Goal: Information Seeking & Learning: Understand process/instructions

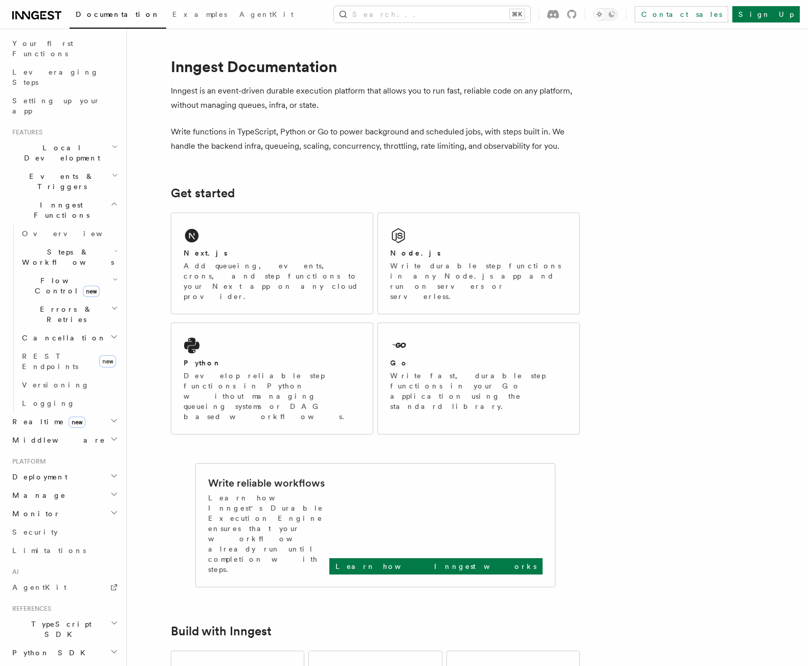
scroll to position [172, 0]
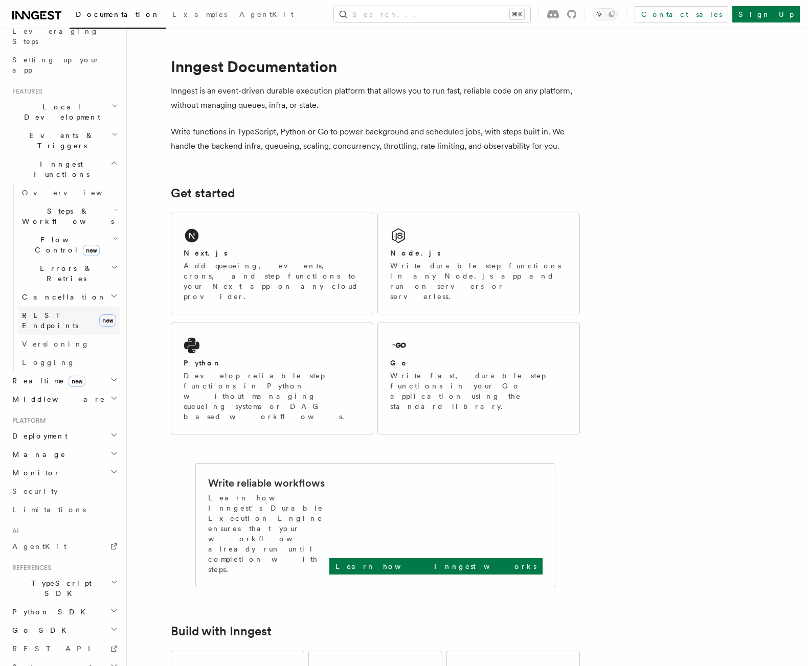
click at [66, 311] on span "REST Endpoints" at bounding box center [50, 320] width 56 height 18
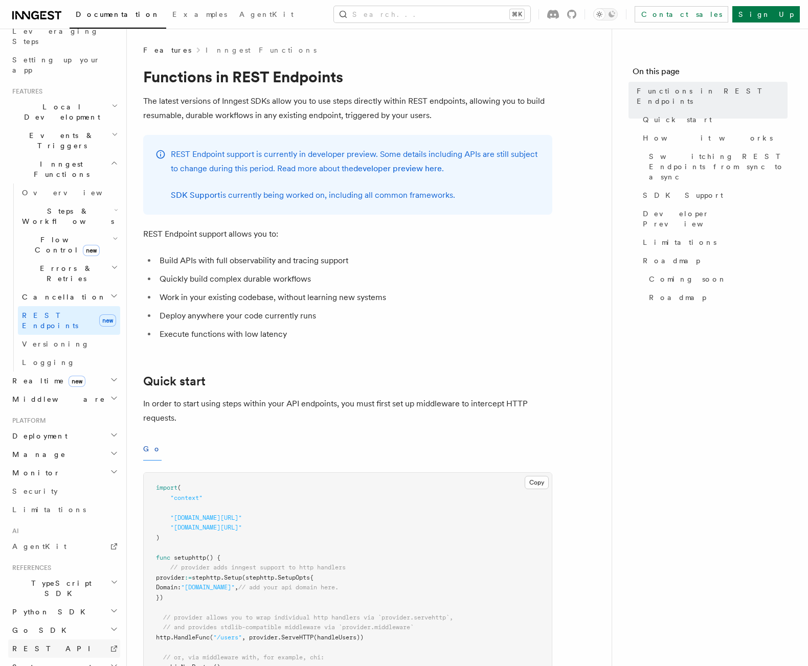
click at [55, 640] on link "REST API" at bounding box center [64, 649] width 112 height 18
click at [110, 449] on icon "button" at bounding box center [114, 453] width 8 height 8
click at [110, 431] on icon "button" at bounding box center [114, 435] width 8 height 8
click at [72, 492] on link "Syncing" at bounding box center [69, 501] width 102 height 18
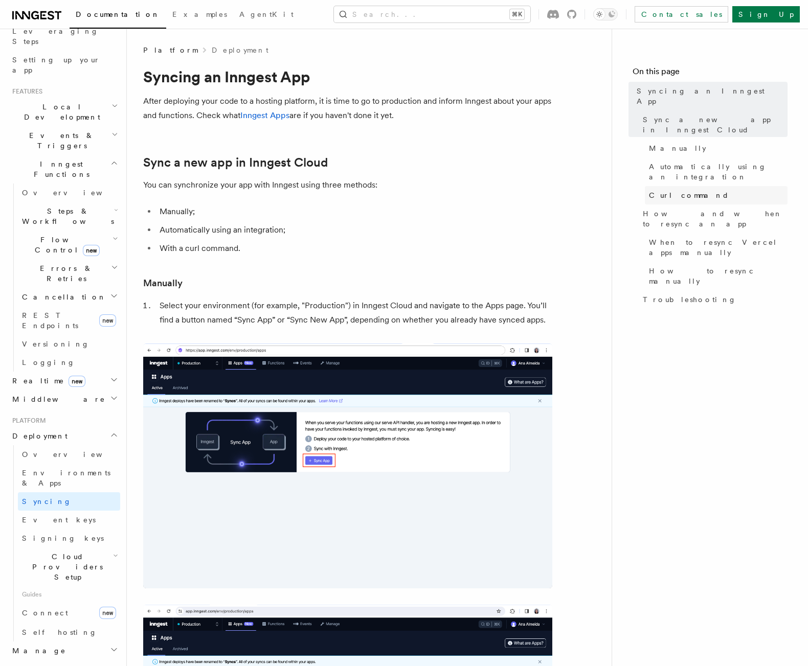
click at [714, 186] on link "Curl command" at bounding box center [716, 195] width 143 height 18
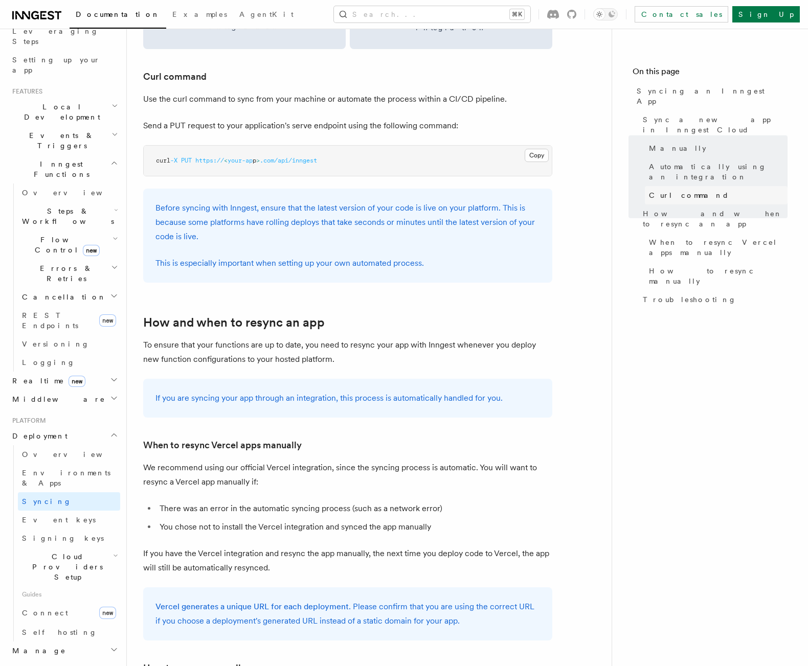
scroll to position [1524, 0]
click at [73, 445] on link "Overview" at bounding box center [69, 454] width 102 height 18
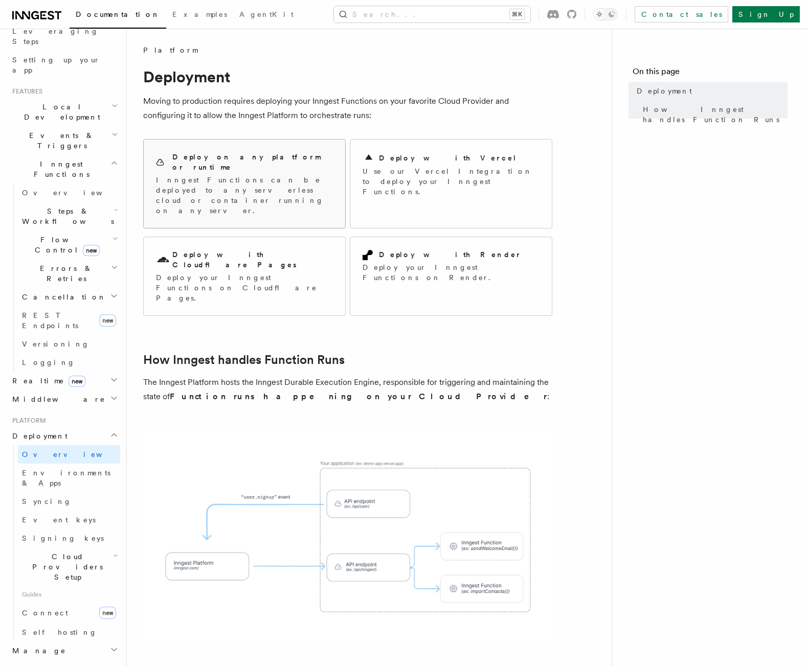
click at [249, 175] on p "Inngest Functions can be deployed to any serverless cloud or container running …" at bounding box center [244, 195] width 177 height 41
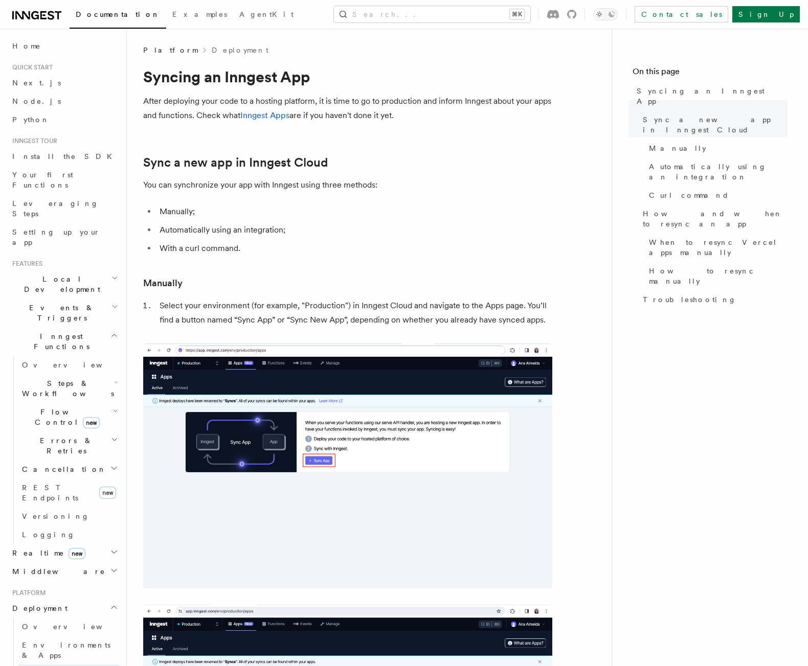
scroll to position [106, 0]
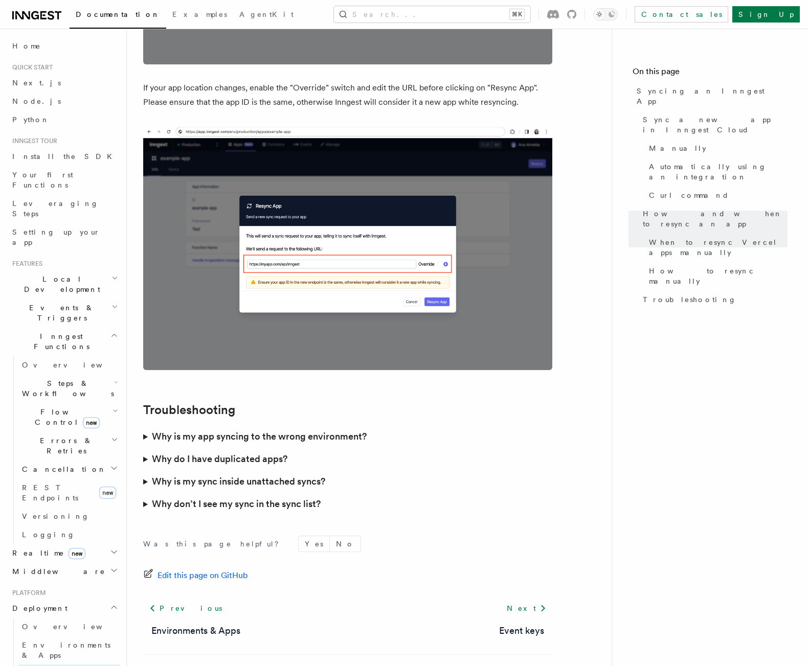
scroll to position [2730, 0]
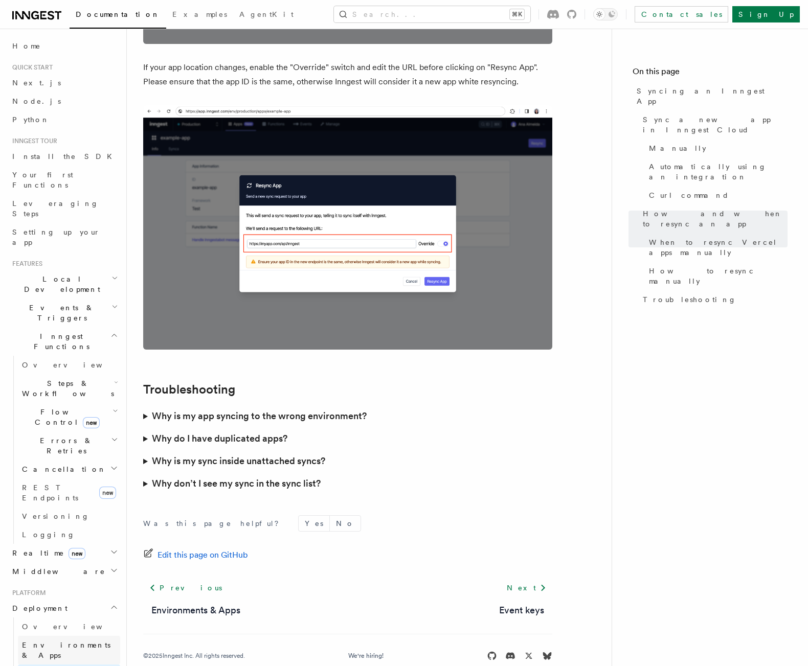
click at [74, 640] on span "Environments & Apps" at bounding box center [71, 650] width 98 height 20
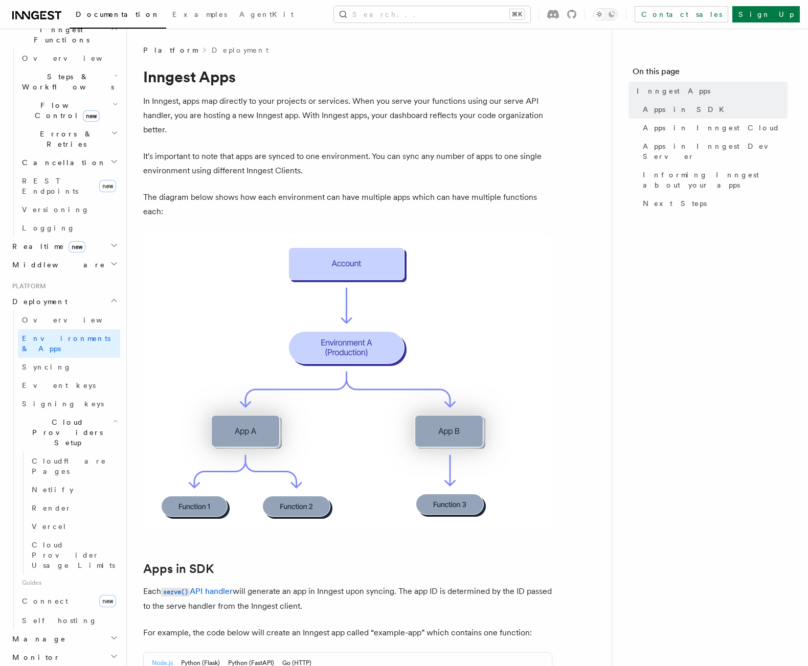
scroll to position [308, 0]
click at [61, 590] on link "Connect new" at bounding box center [69, 600] width 102 height 20
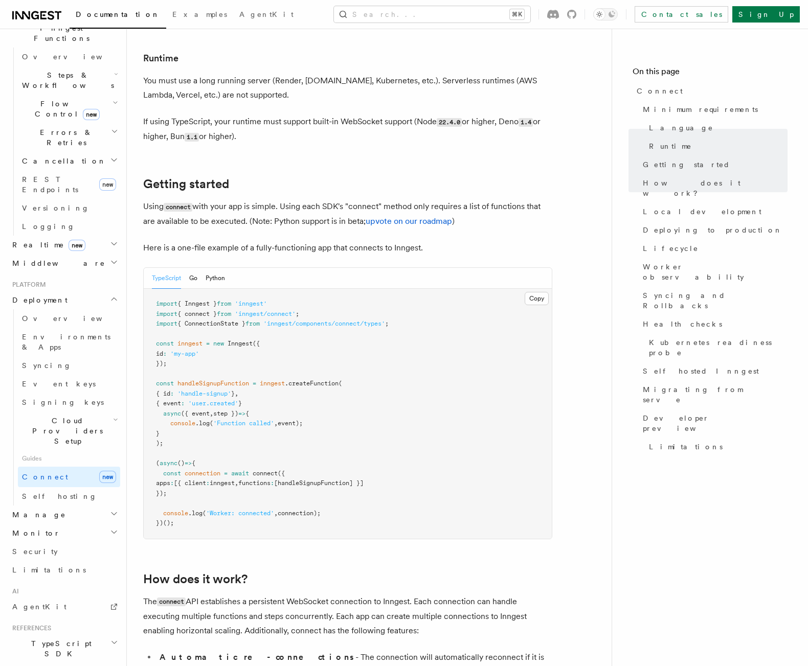
scroll to position [556, 0]
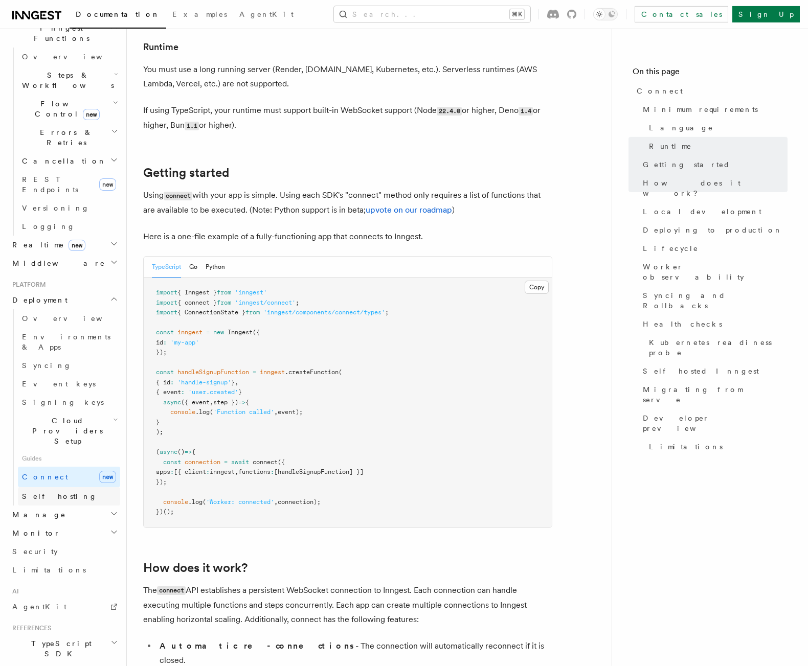
click at [77, 487] on link "Self hosting" at bounding box center [69, 496] width 102 height 18
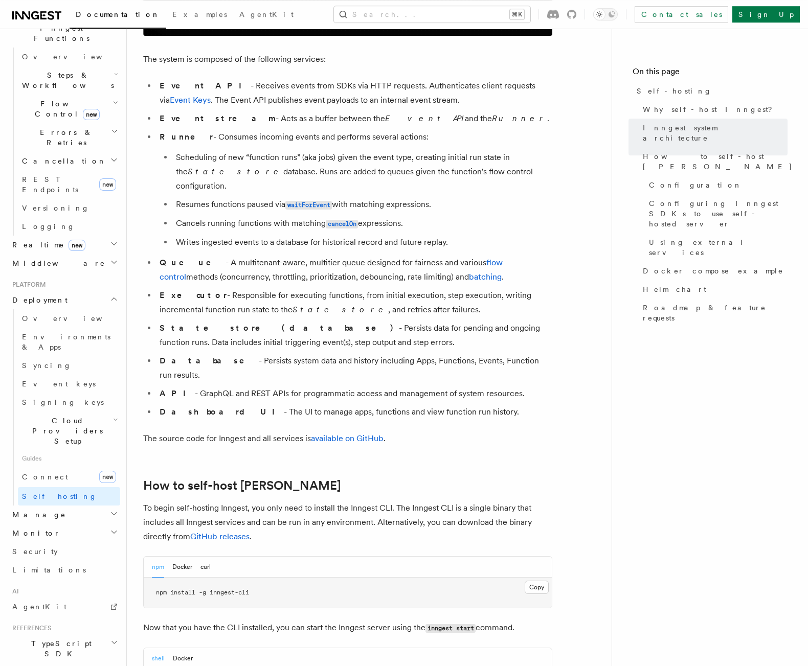
scroll to position [600, 0]
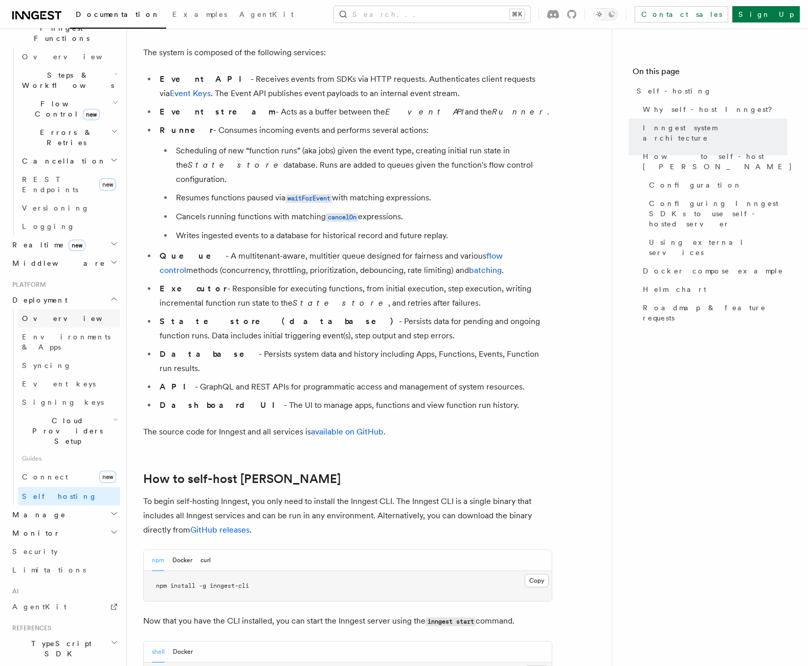
click at [72, 309] on link "Overview" at bounding box center [69, 318] width 102 height 18
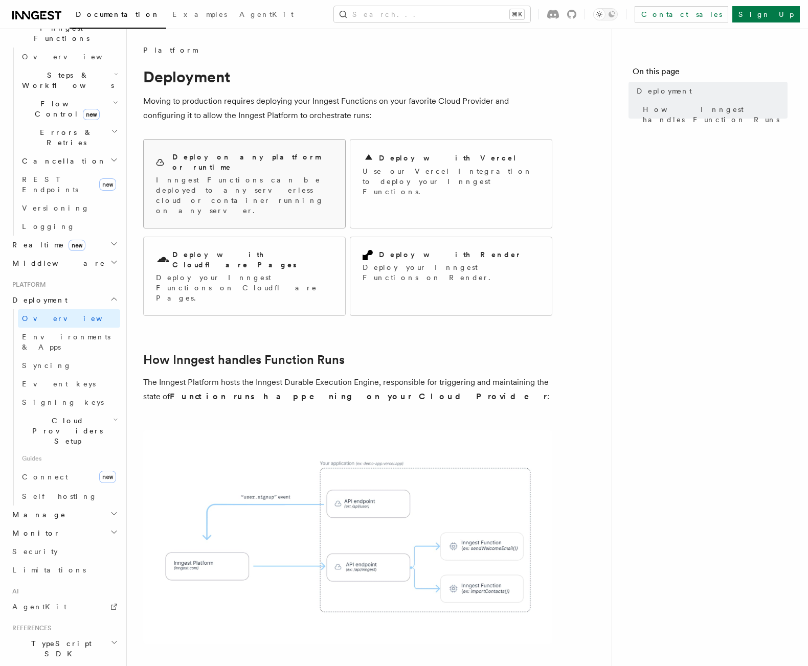
click at [240, 175] on p "Inngest Functions can be deployed to any serverless cloud or container running …" at bounding box center [244, 195] width 177 height 41
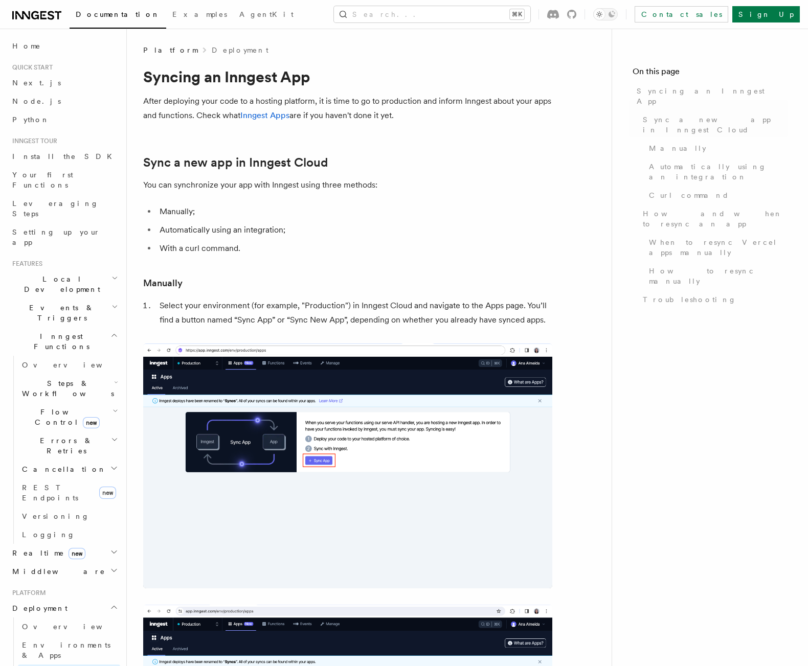
scroll to position [106, 0]
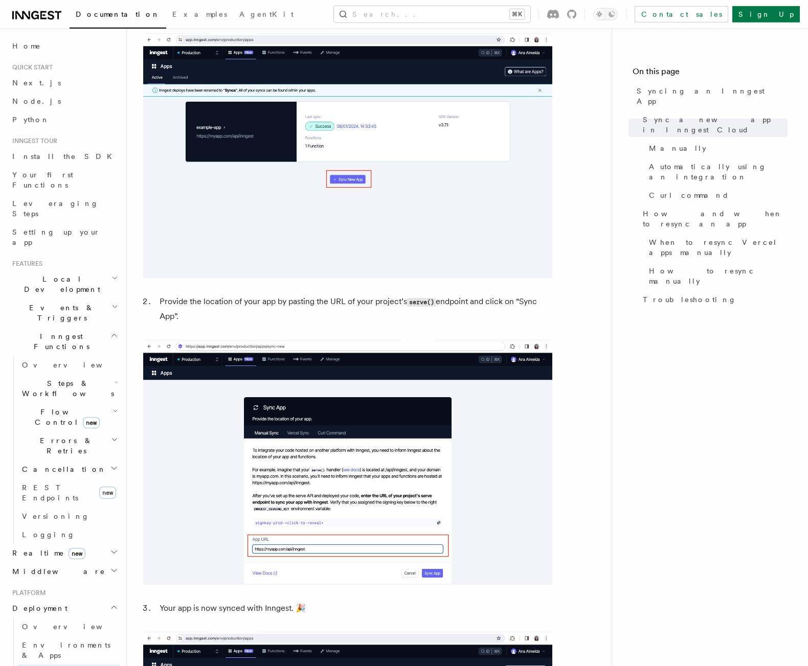
scroll to position [671, 0]
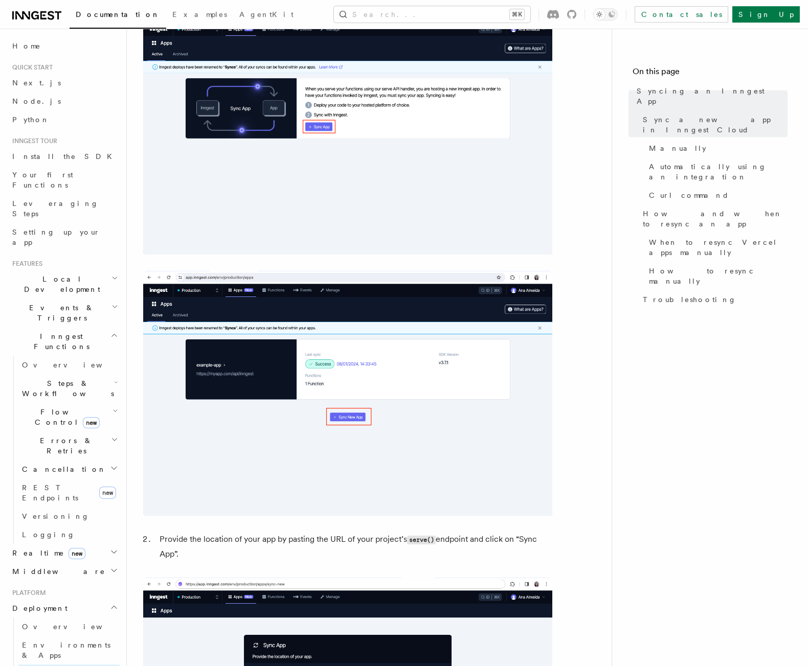
scroll to position [0, 0]
